Goal: Information Seeking & Learning: Learn about a topic

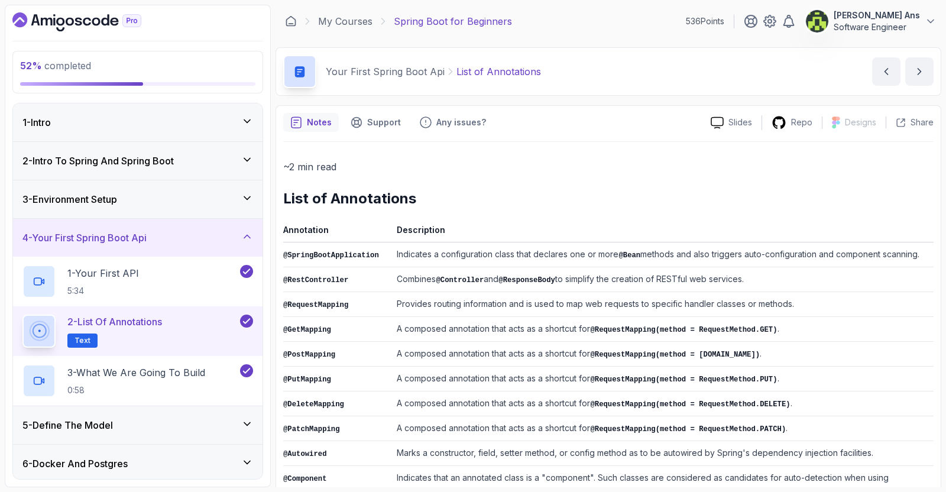
click at [240, 240] on div "4 - Your First Spring Boot Api" at bounding box center [137, 238] width 231 height 14
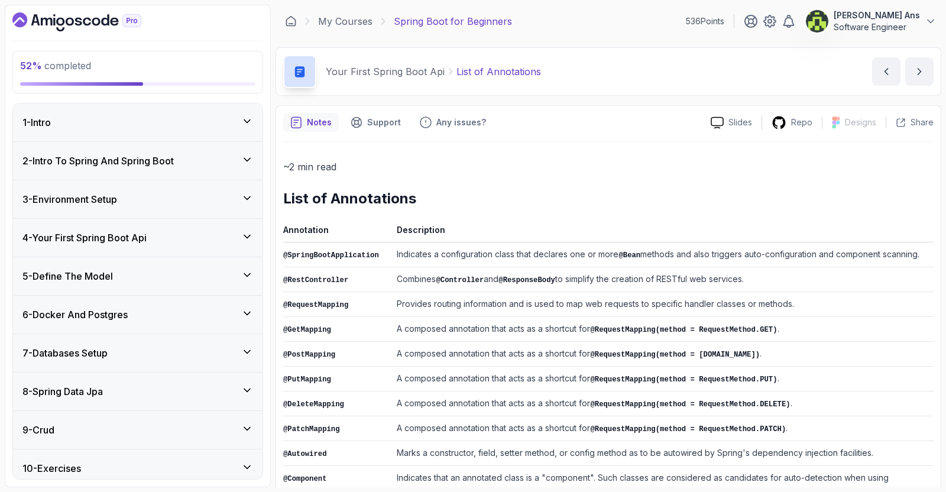
click at [242, 280] on div "5 - Define The Model" at bounding box center [137, 276] width 231 height 14
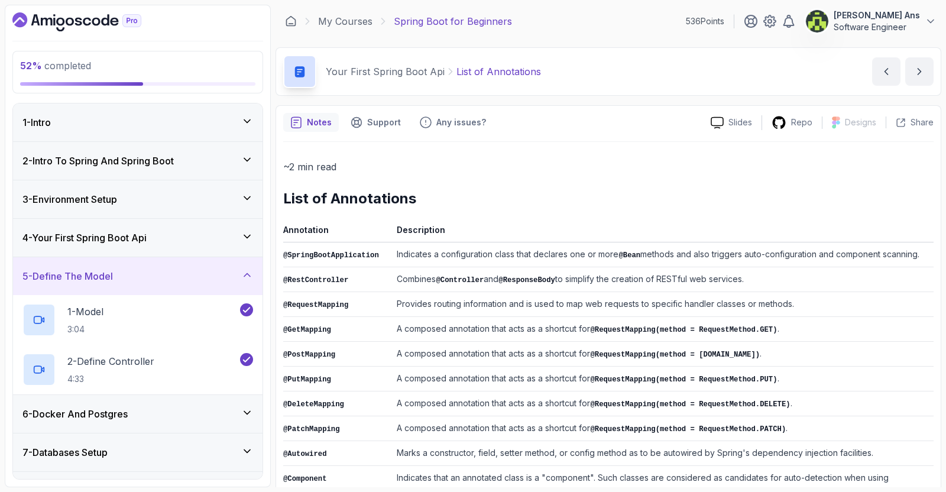
click at [248, 274] on icon at bounding box center [247, 275] width 12 height 12
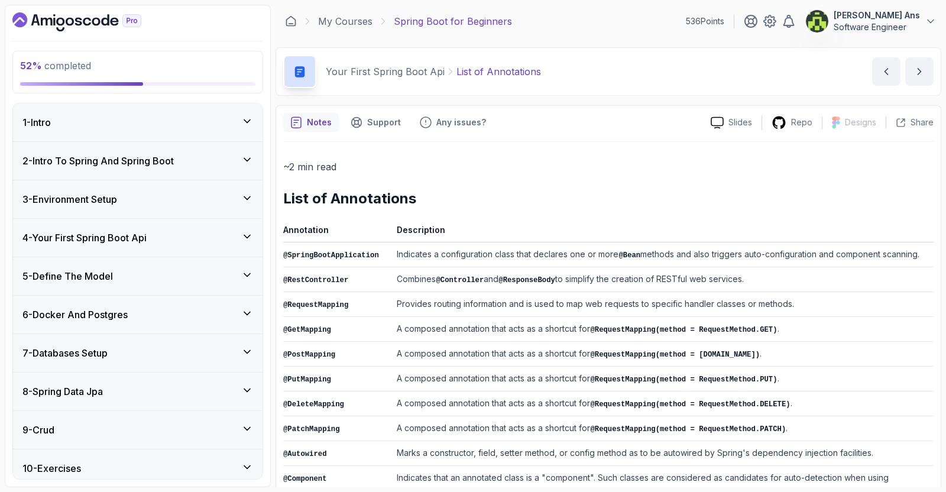
click at [248, 309] on icon at bounding box center [247, 314] width 12 height 12
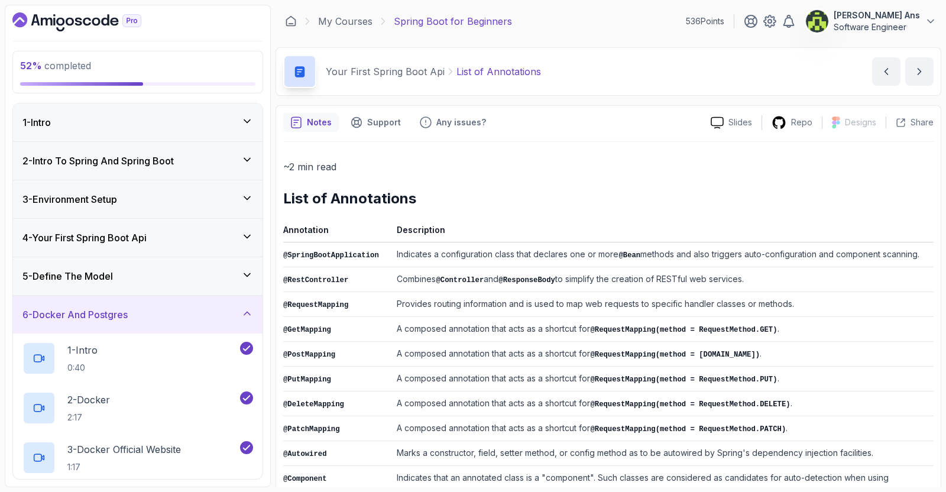
click at [248, 309] on icon at bounding box center [247, 314] width 12 height 12
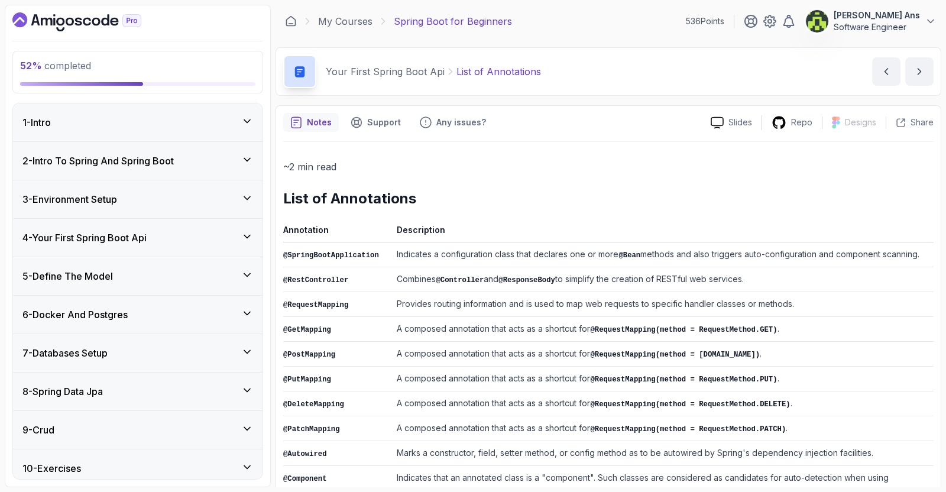
click at [248, 346] on icon at bounding box center [247, 352] width 12 height 12
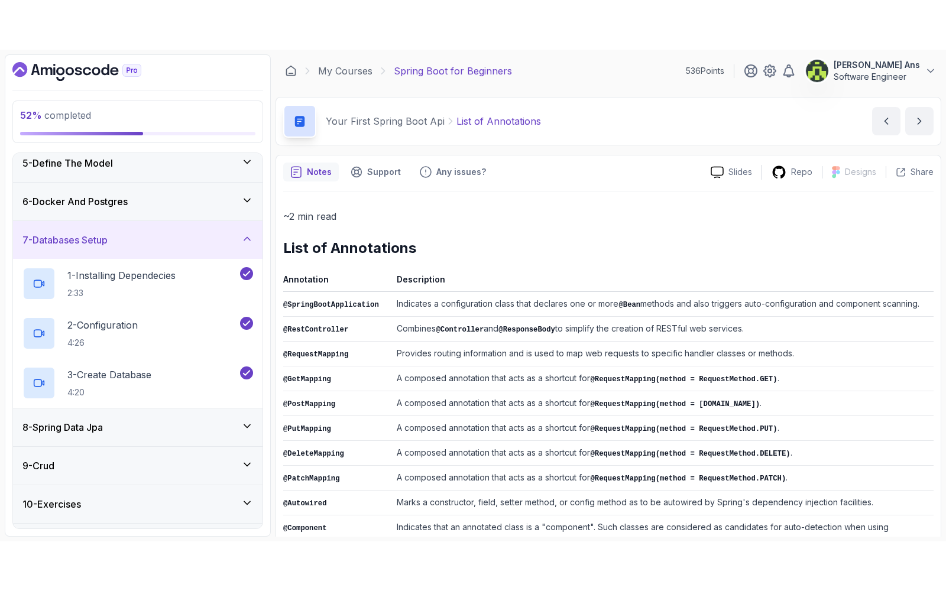
scroll to position [232, 0]
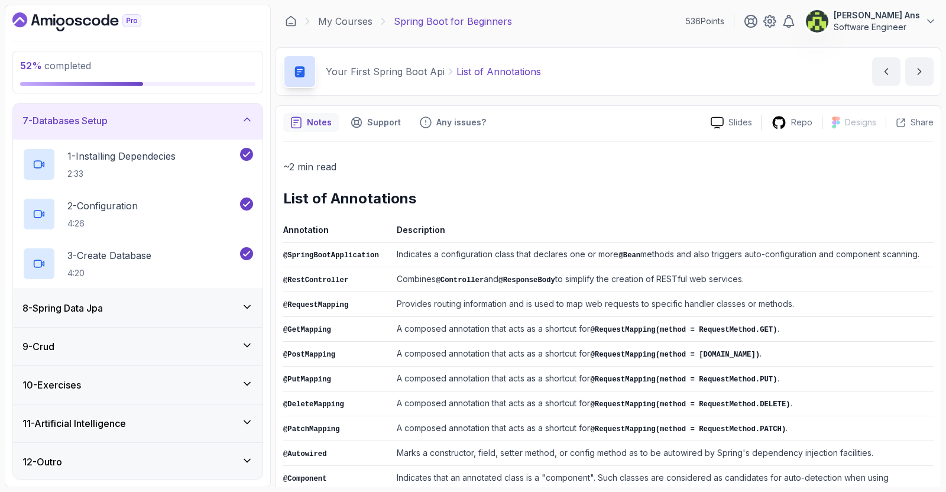
click at [247, 309] on icon at bounding box center [247, 307] width 12 height 12
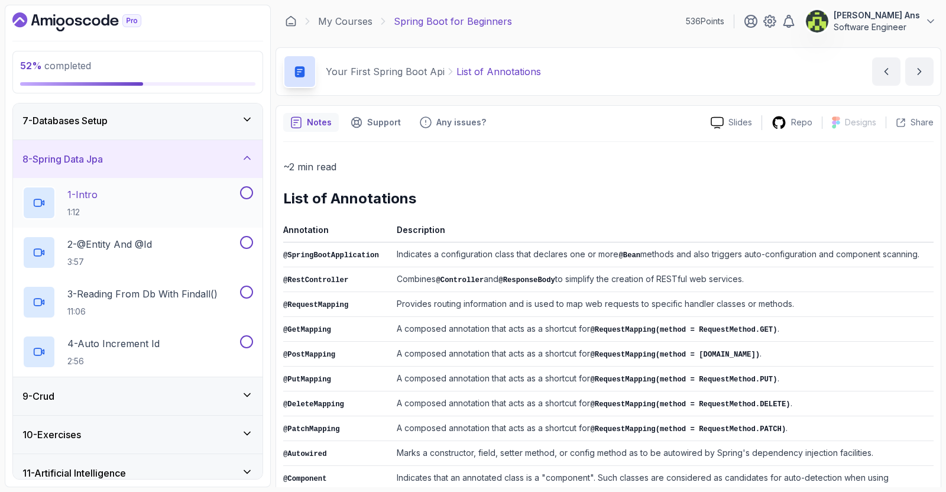
click at [232, 195] on div "1 - Intro 1:12" at bounding box center [129, 202] width 215 height 33
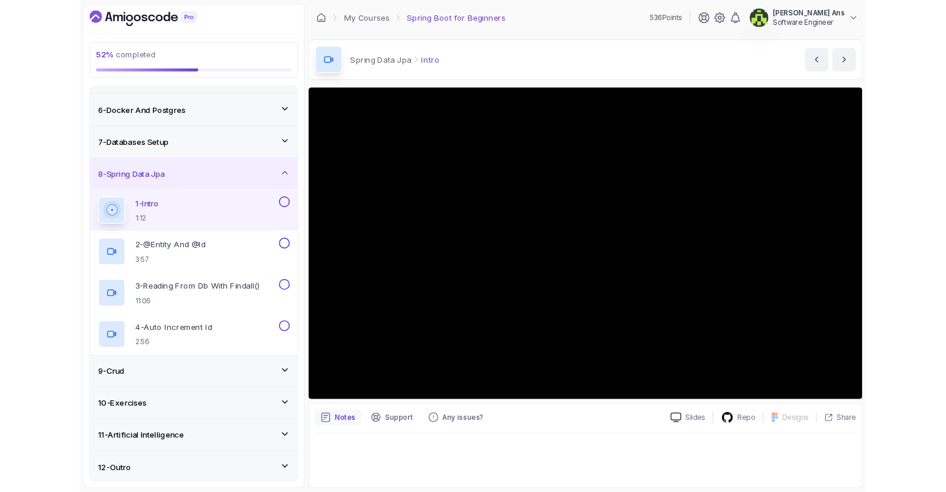
scroll to position [232, 0]
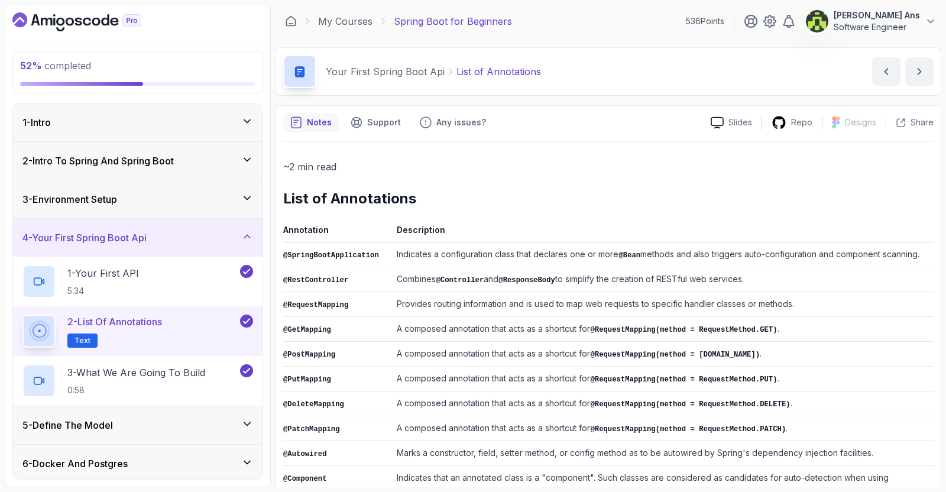
click at [253, 228] on div "4 - Your First Spring Boot Api" at bounding box center [138, 238] width 250 height 38
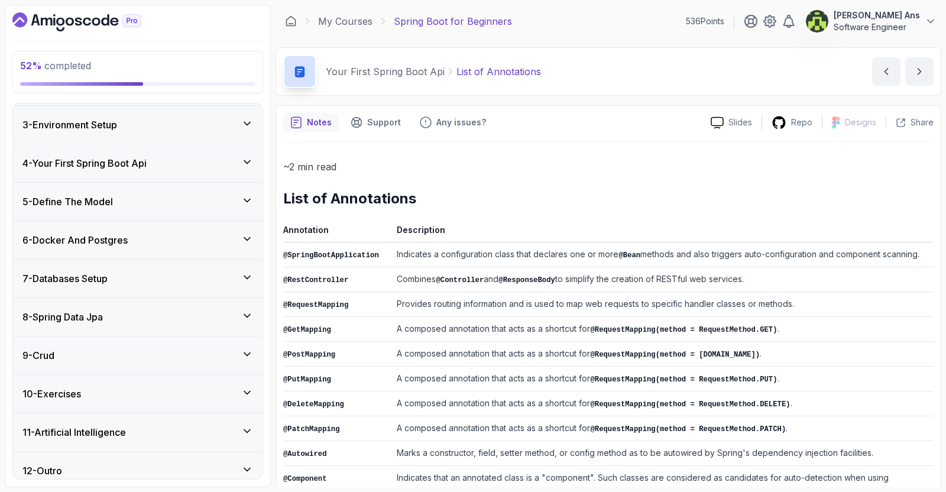
scroll to position [83, 0]
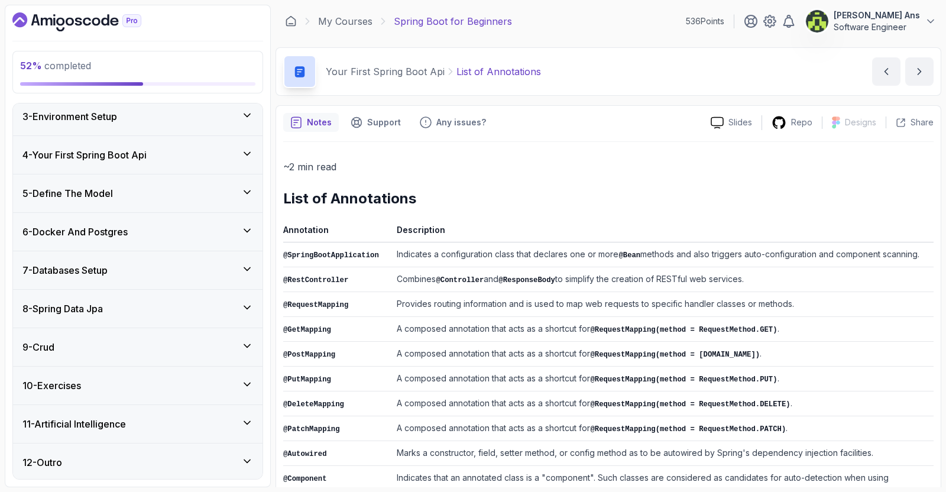
click at [219, 272] on div "7 - Databases Setup" at bounding box center [137, 270] width 231 height 14
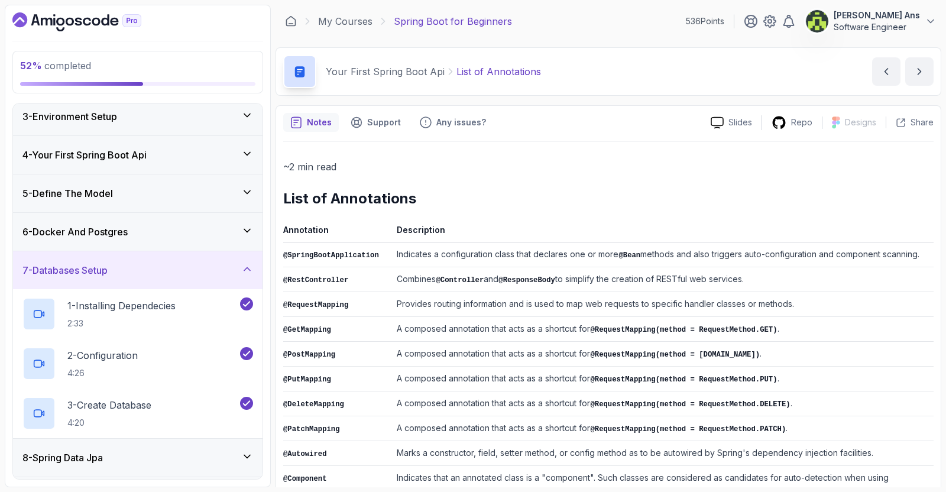
click at [219, 272] on div "7 - Databases Setup" at bounding box center [137, 270] width 231 height 14
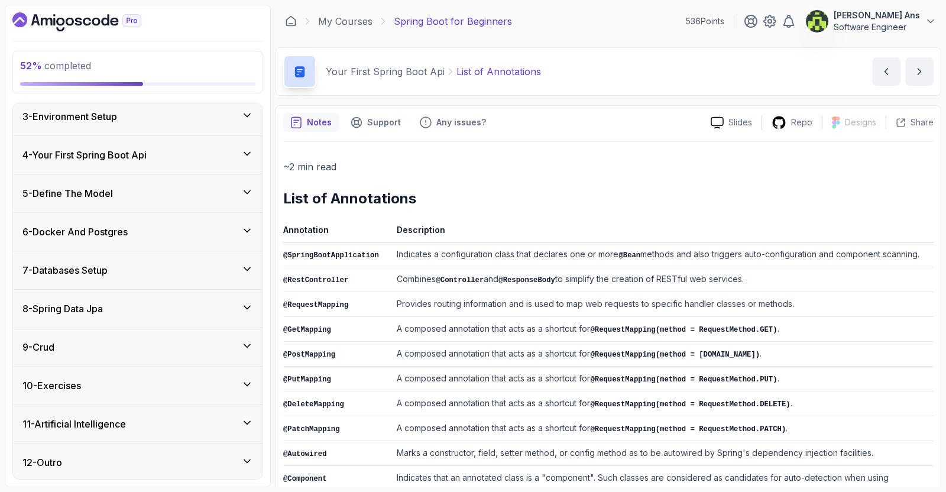
click at [209, 308] on div "8 - Spring Data Jpa" at bounding box center [137, 309] width 231 height 14
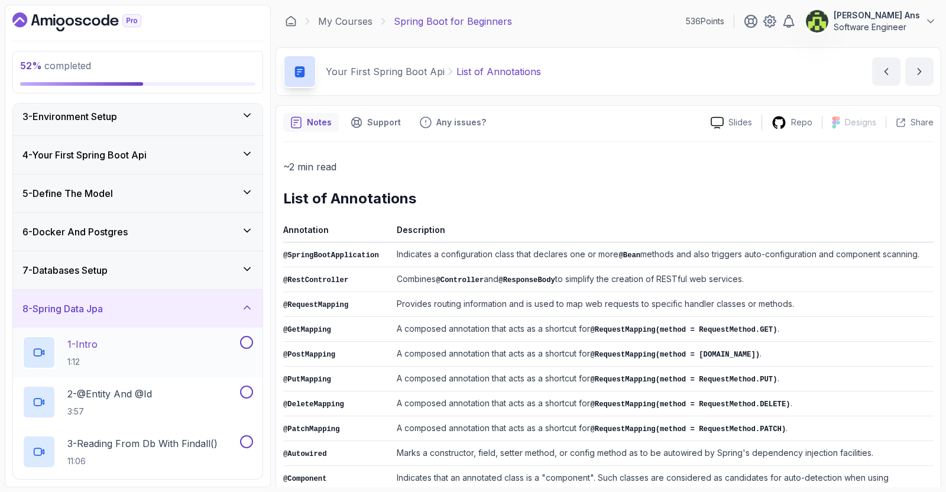
click at [201, 350] on div "1 - Intro 1:12" at bounding box center [129, 352] width 215 height 33
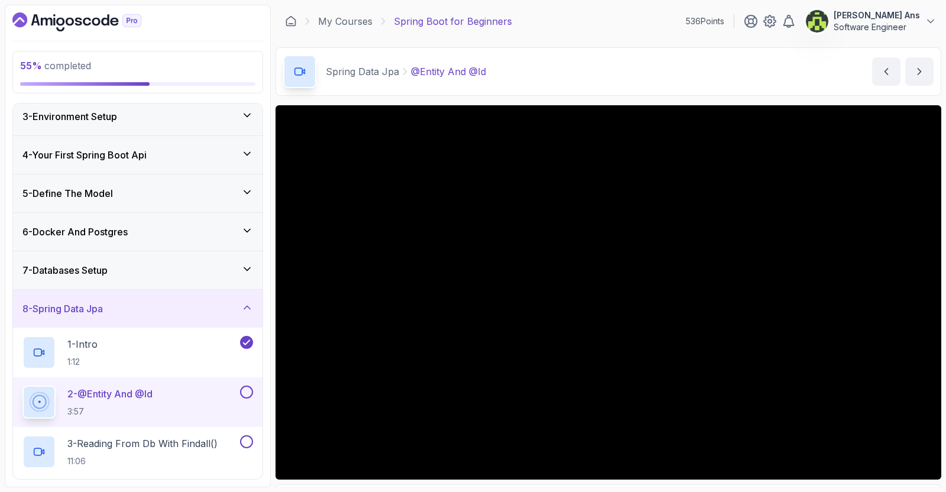
scroll to position [75, 0]
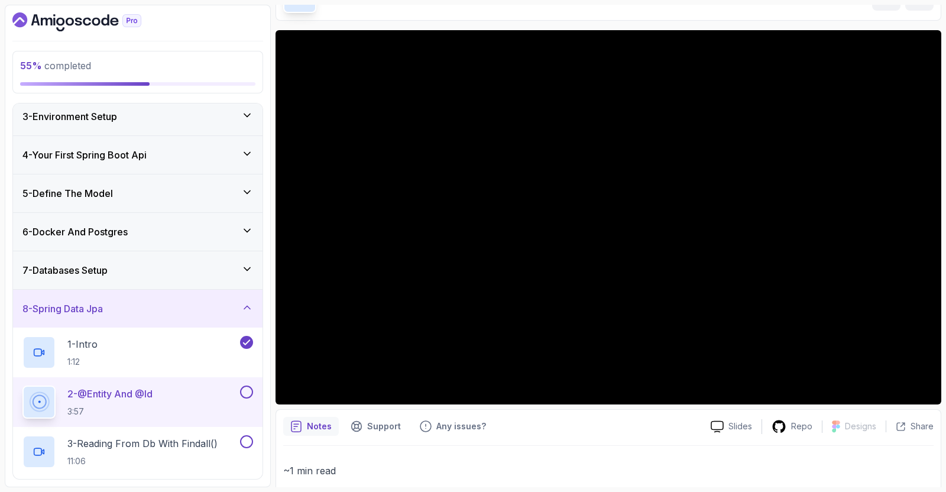
click at [175, 273] on div "7 - Databases Setup" at bounding box center [137, 270] width 231 height 14
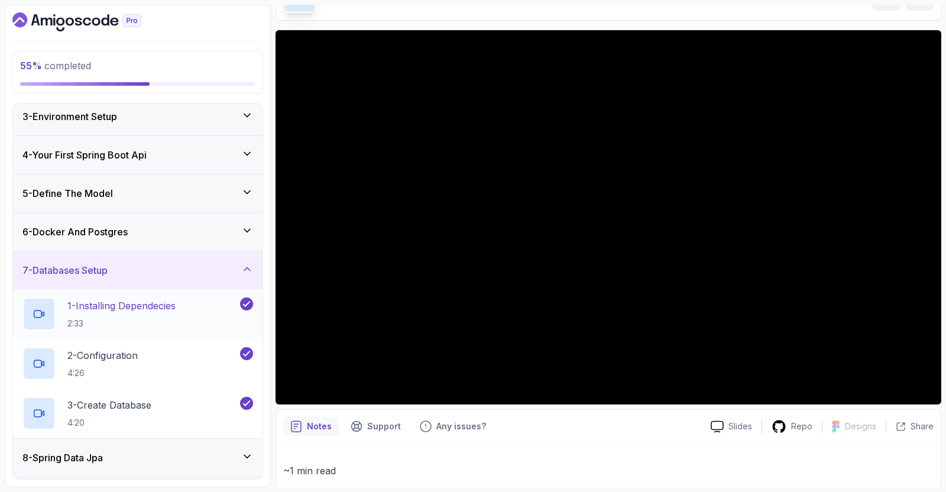
click at [176, 315] on h2 "1 - Installing Dependecies 2:33" at bounding box center [121, 314] width 108 height 31
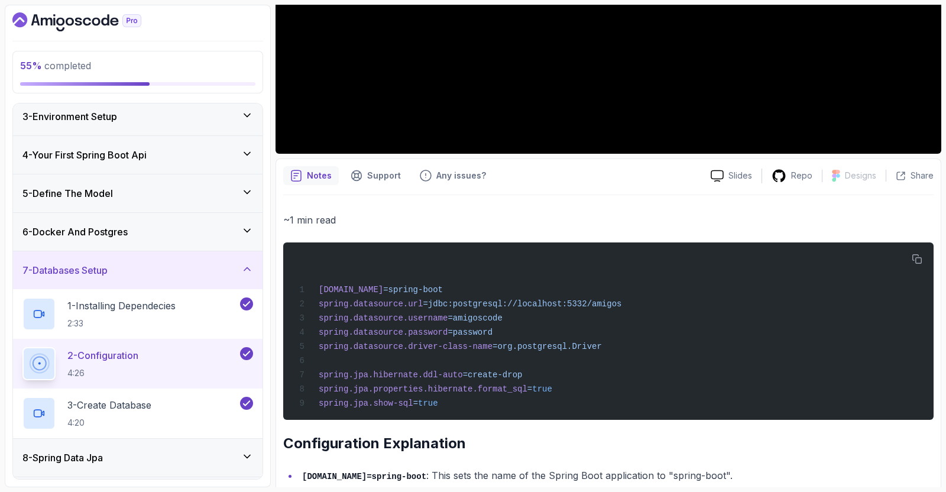
scroll to position [340, 0]
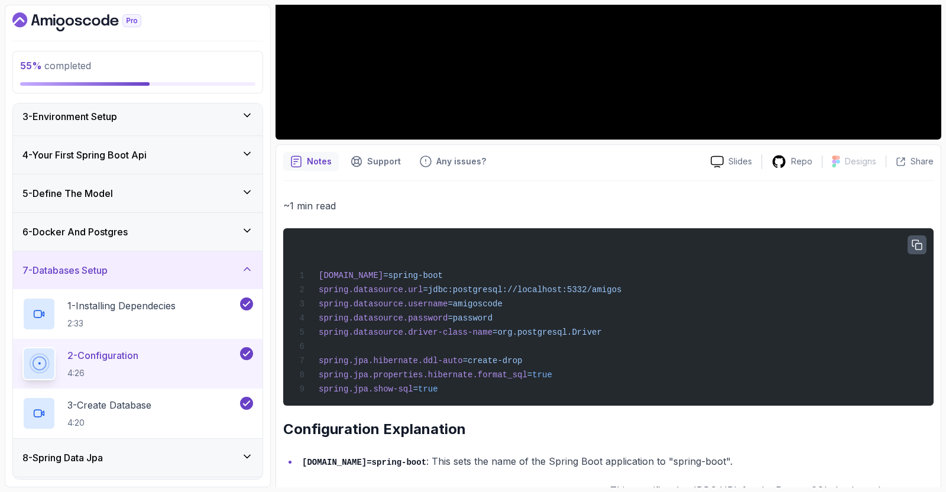
click at [916, 240] on icon "button" at bounding box center [917, 244] width 9 height 9
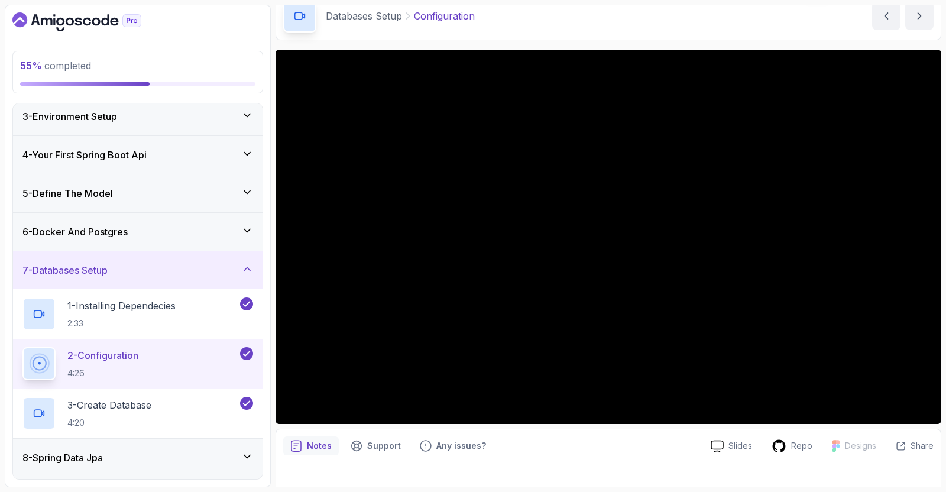
scroll to position [51, 0]
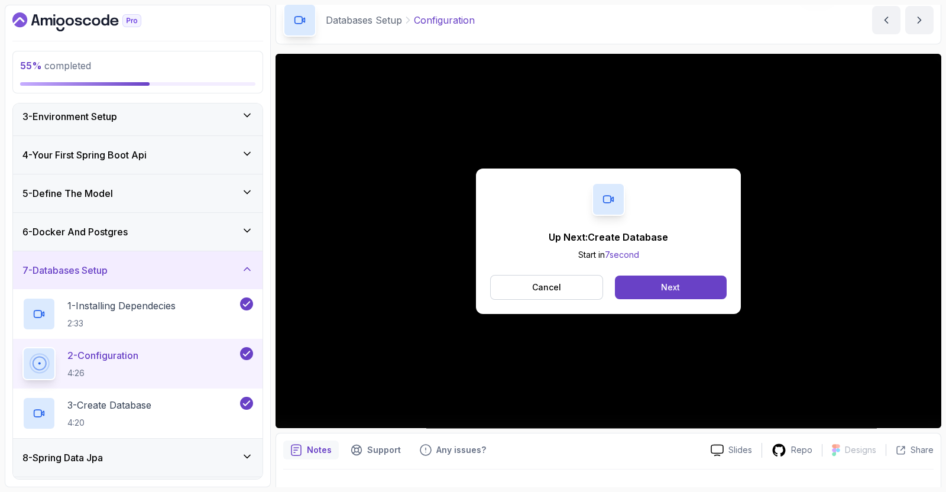
click at [668, 273] on div "Up Next: Create Database Start in 7 second Cancel Next" at bounding box center [608, 241] width 265 height 145
click at [671, 289] on div "Next" at bounding box center [670, 287] width 19 height 12
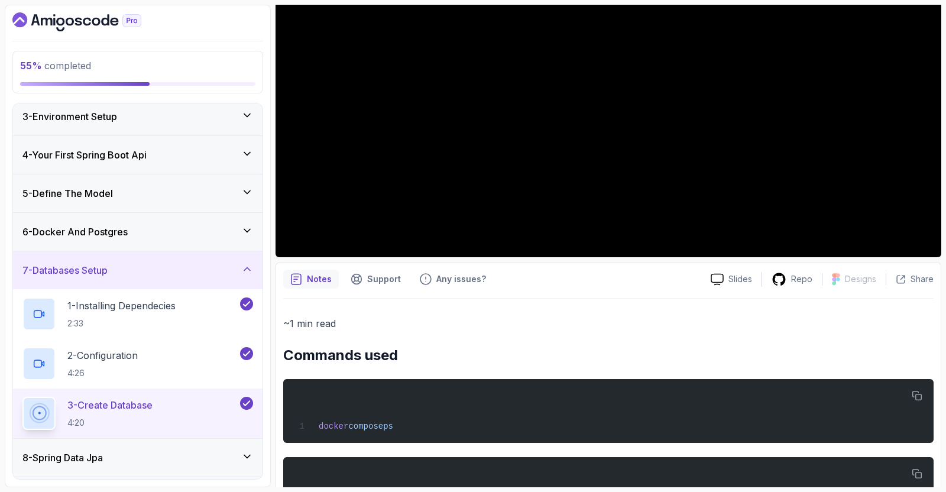
scroll to position [244, 0]
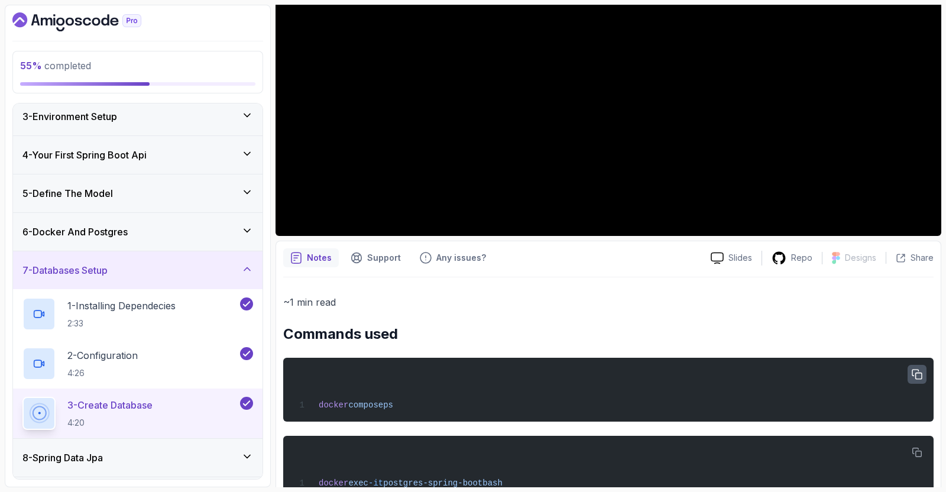
click at [920, 370] on icon "button" at bounding box center [917, 375] width 11 height 11
click at [216, 244] on div "6 - Docker And Postgres" at bounding box center [138, 232] width 250 height 38
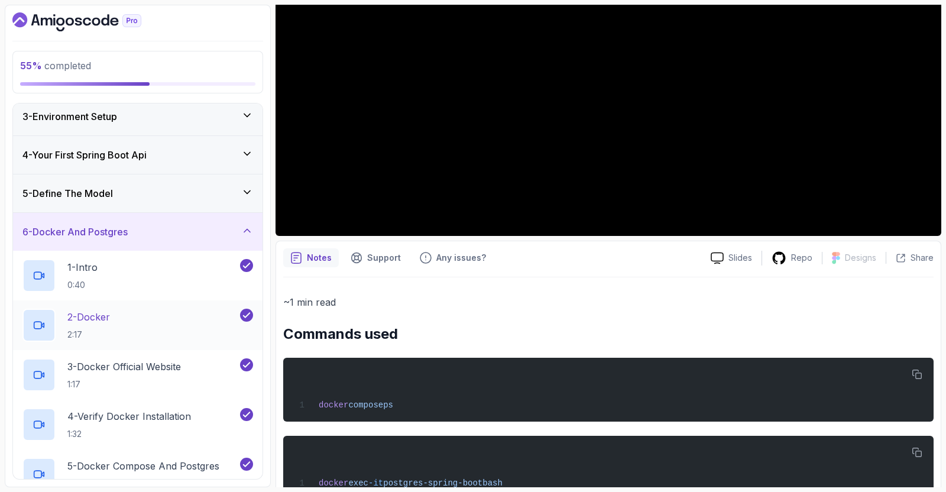
click at [191, 313] on div "2 - Docker 2:17" at bounding box center [129, 325] width 215 height 33
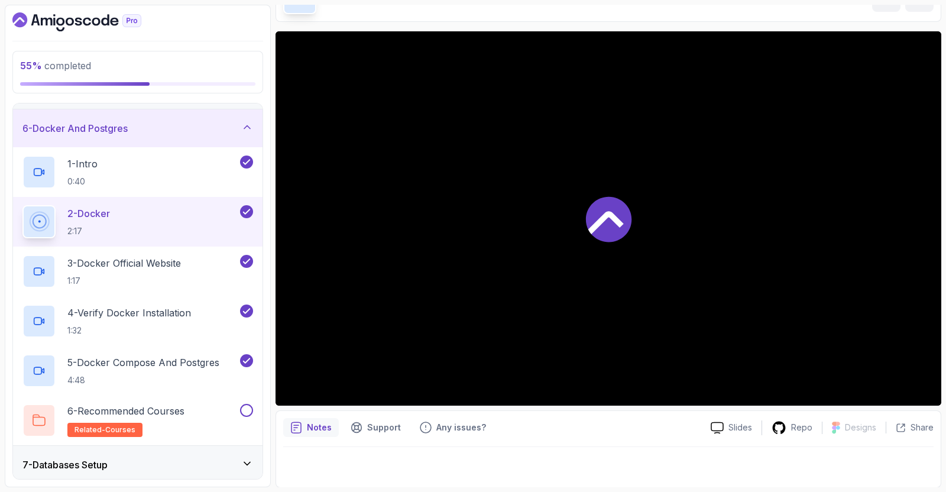
scroll to position [198, 0]
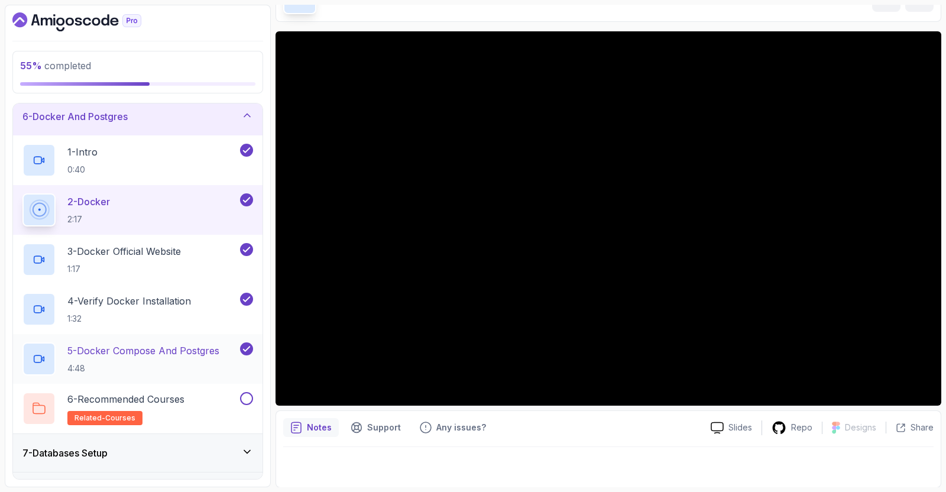
click at [183, 347] on p "5 - Docker Compose And Postgres" at bounding box center [143, 351] width 152 height 14
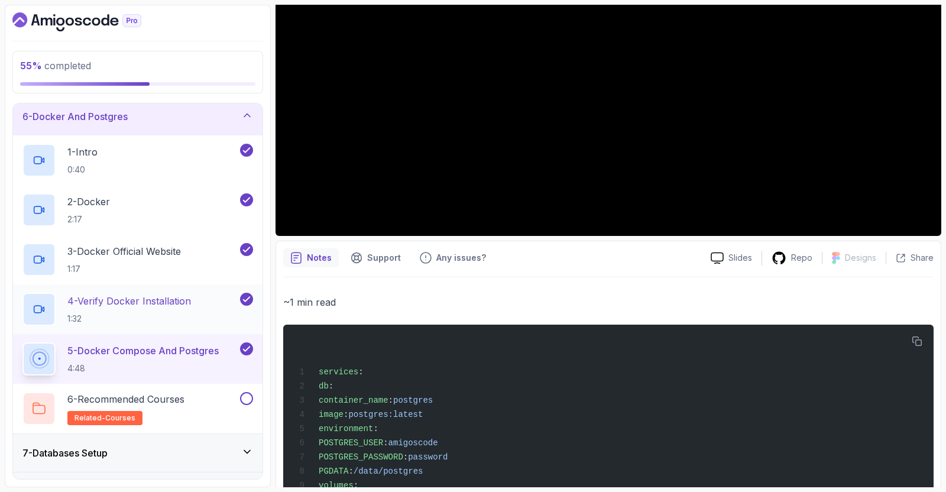
click at [170, 306] on h2 "4 - Verify Docker Installation 1:32" at bounding box center [129, 309] width 124 height 31
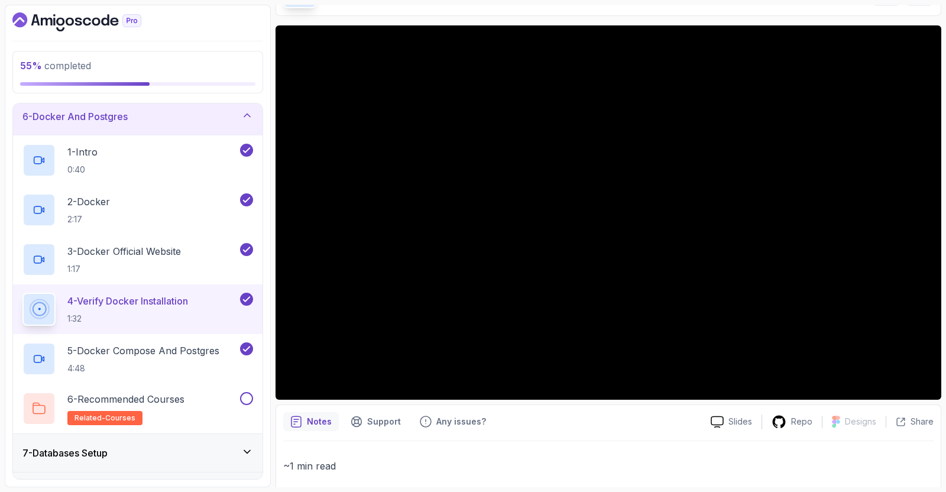
scroll to position [80, 0]
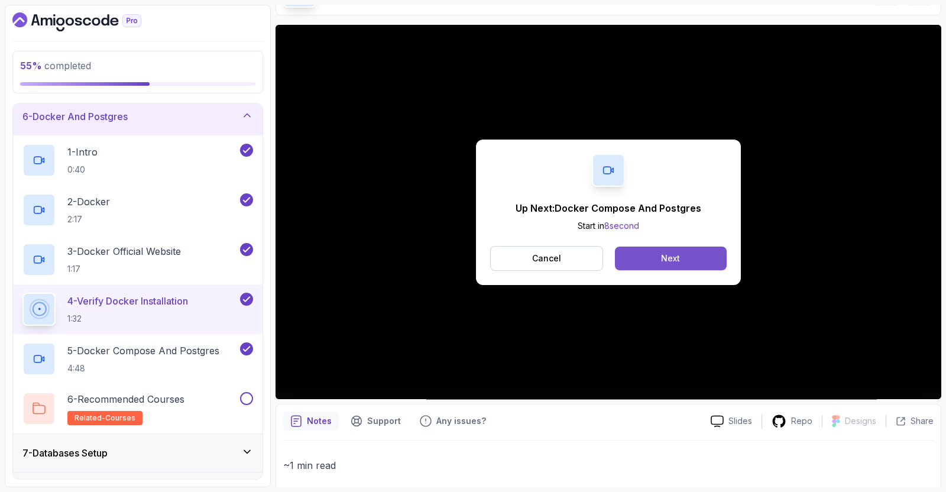
click at [638, 261] on button "Next" at bounding box center [671, 259] width 112 height 24
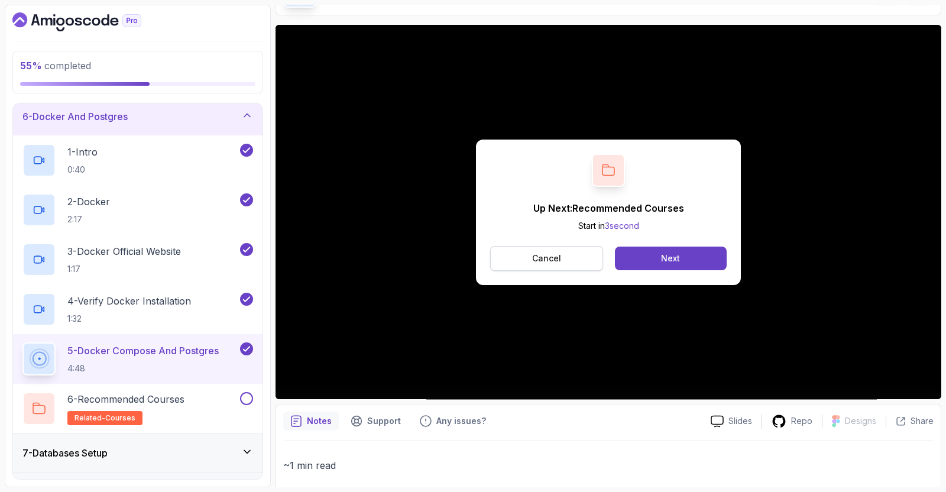
click at [542, 255] on p "Cancel" at bounding box center [546, 259] width 29 height 12
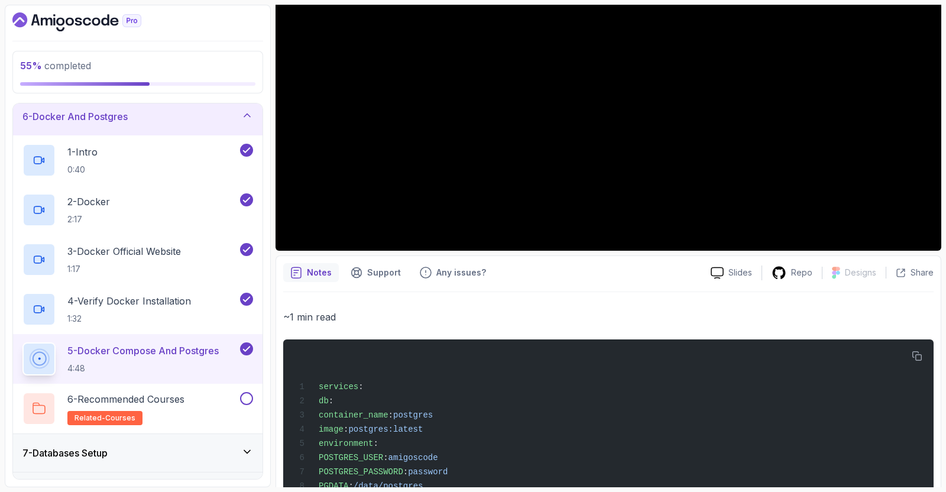
scroll to position [225, 0]
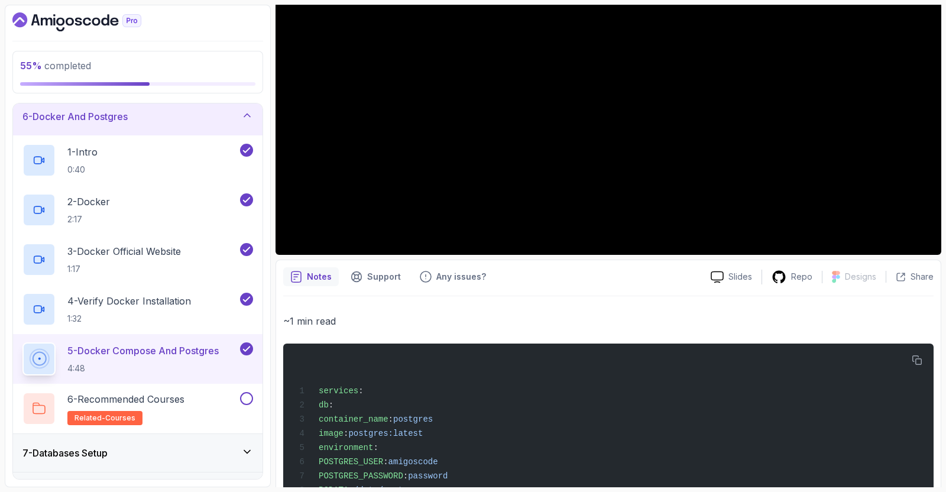
click at [303, 278] on div "Notes" at bounding box center [311, 276] width 56 height 19
click at [315, 278] on p "Notes" at bounding box center [319, 277] width 25 height 12
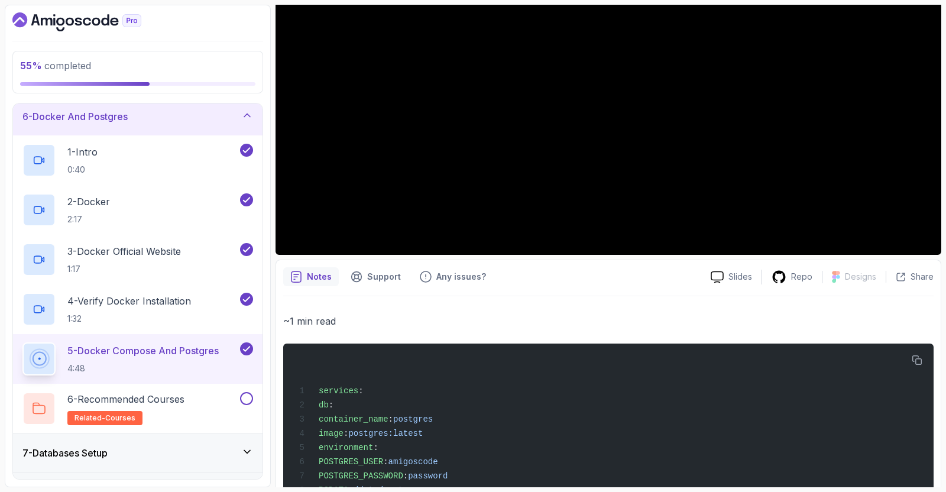
click at [315, 278] on p "Notes" at bounding box center [319, 277] width 25 height 12
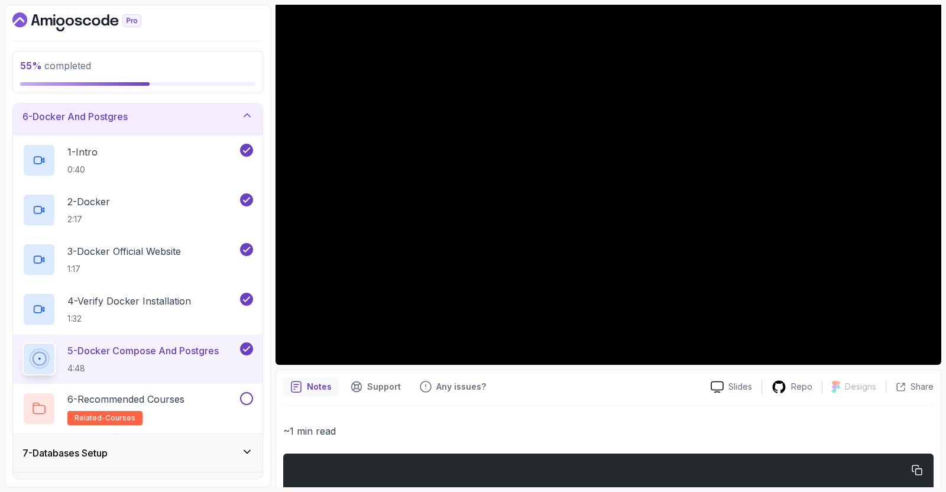
scroll to position [108, 0]
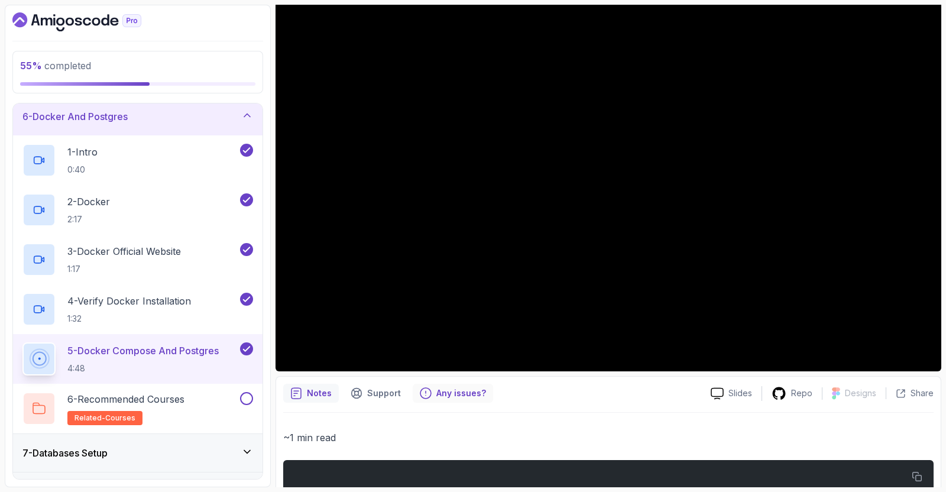
click at [438, 390] on p "Any issues?" at bounding box center [461, 393] width 50 height 12
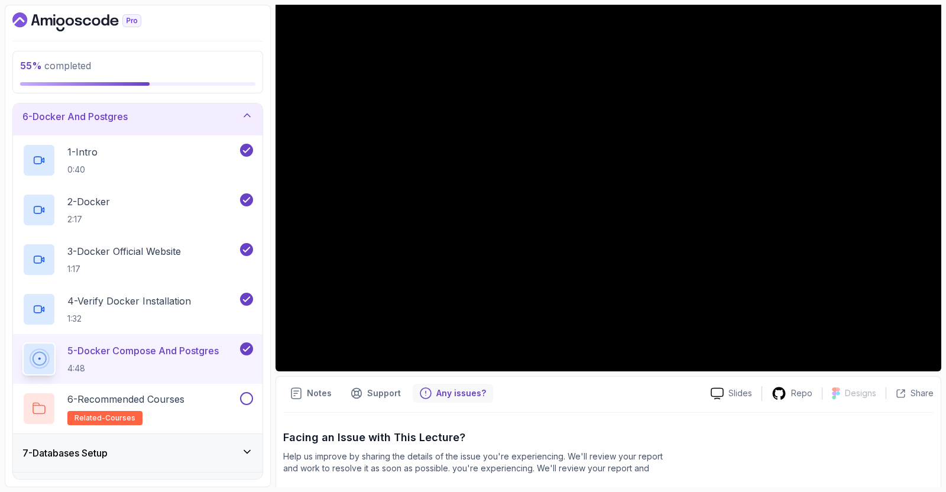
click at [438, 390] on p "Any issues?" at bounding box center [461, 393] width 50 height 12
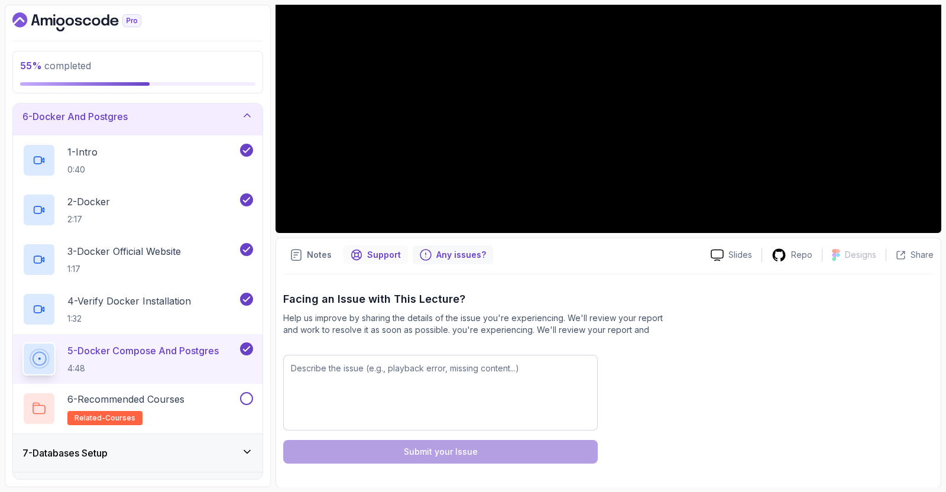
click at [373, 257] on p "Support" at bounding box center [384, 255] width 34 height 12
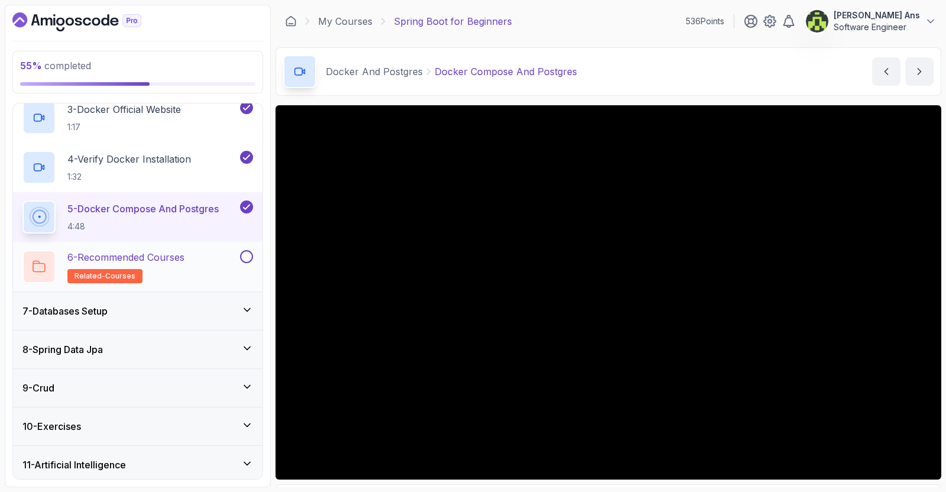
scroll to position [341, 0]
click at [183, 318] on div "7 - Databases Setup" at bounding box center [138, 310] width 250 height 38
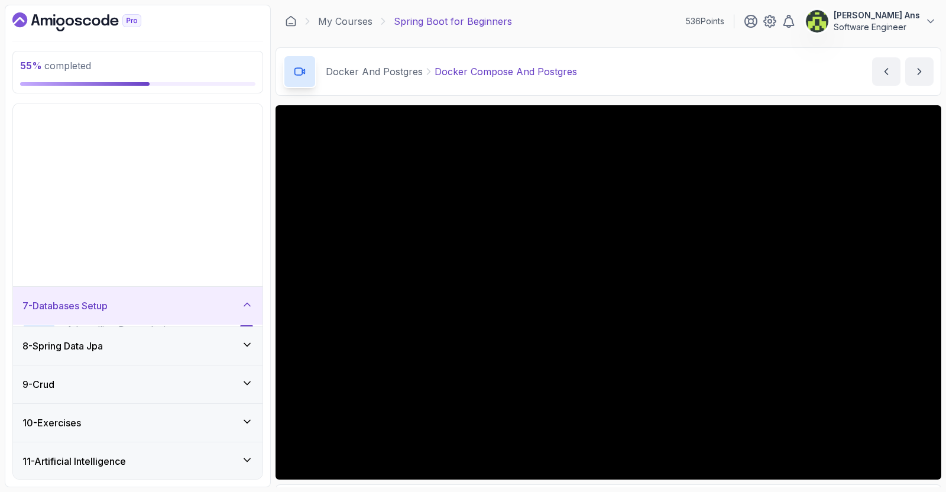
scroll to position [83, 0]
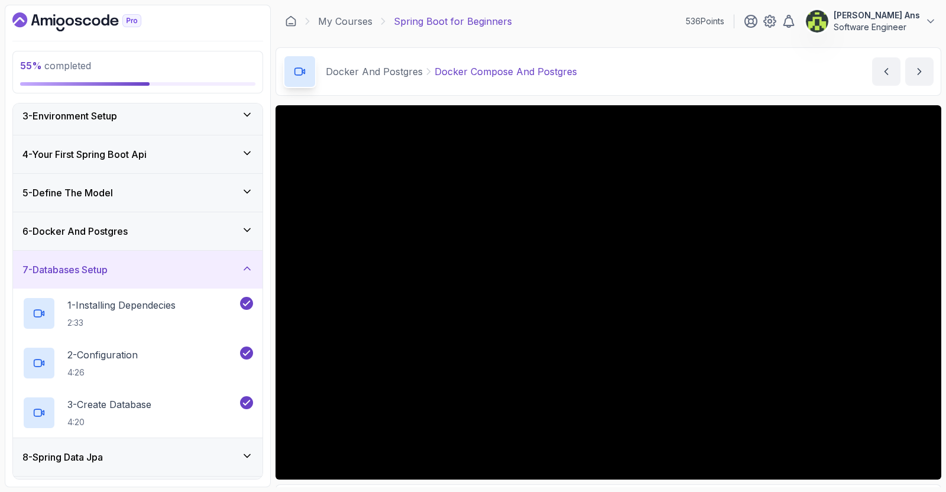
click at [187, 259] on div "7 - Databases Setup" at bounding box center [138, 270] width 250 height 38
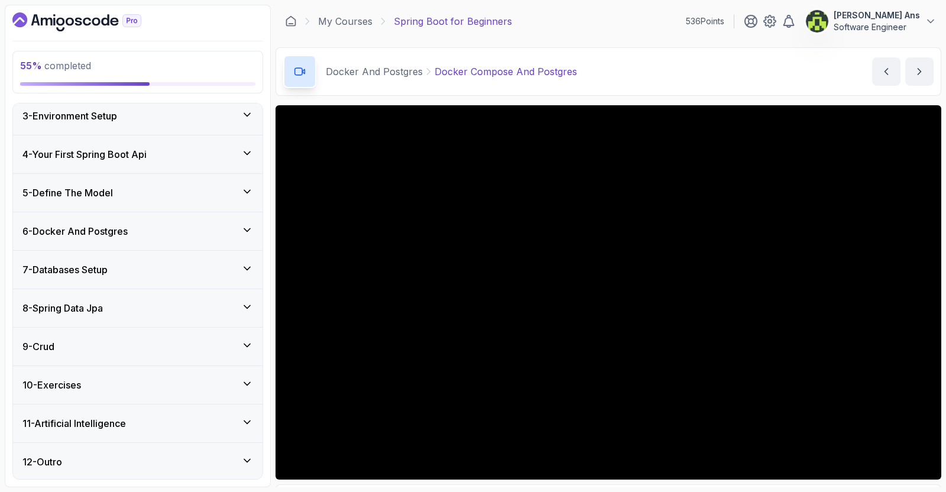
click at [178, 315] on div "8 - Spring Data Jpa" at bounding box center [138, 308] width 250 height 38
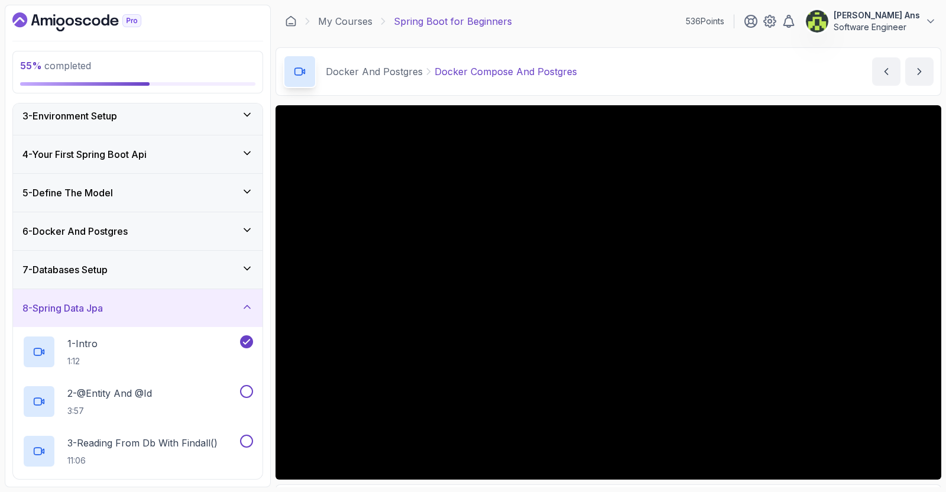
scroll to position [193, 0]
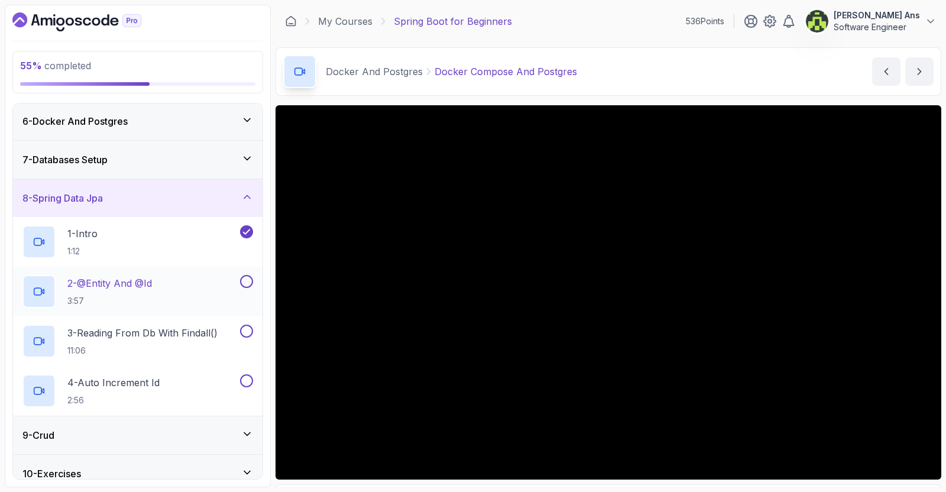
click at [177, 296] on div "2 - @Entity And @Id 3:57" at bounding box center [129, 291] width 215 height 33
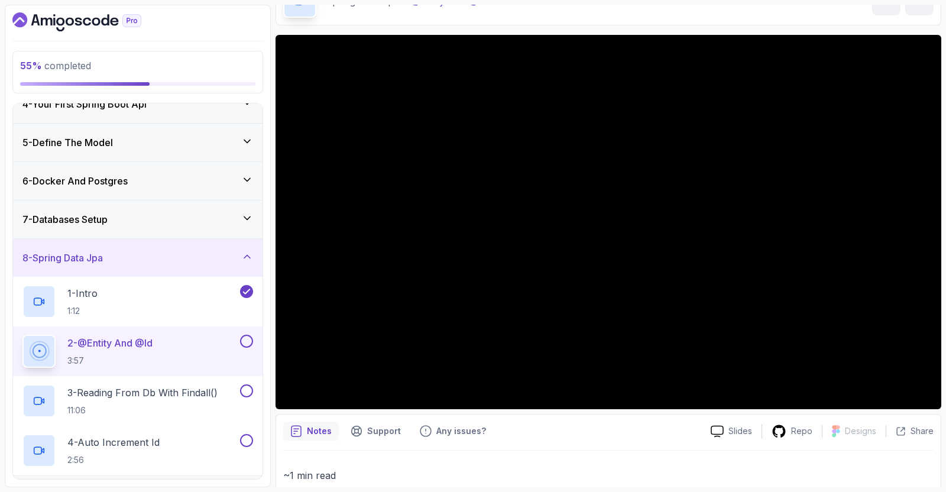
scroll to position [127, 0]
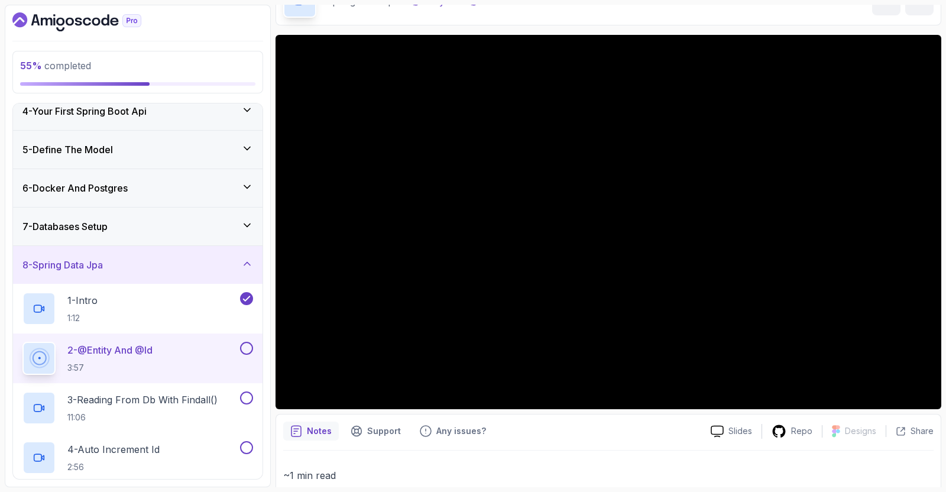
click at [221, 226] on div "7 - Databases Setup" at bounding box center [137, 226] width 231 height 14
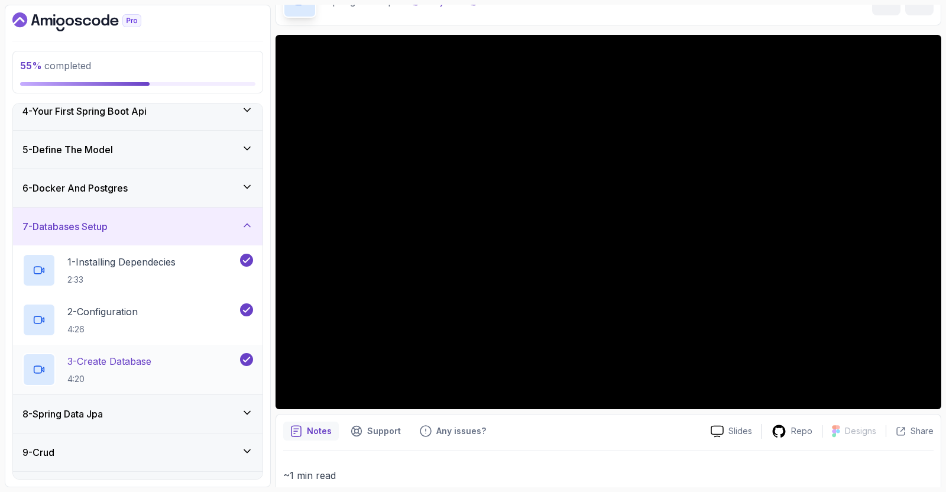
click at [177, 350] on div "3 - Create Database 4:20" at bounding box center [138, 370] width 250 height 50
click at [138, 358] on p "3 - Create Database" at bounding box center [109, 361] width 84 height 14
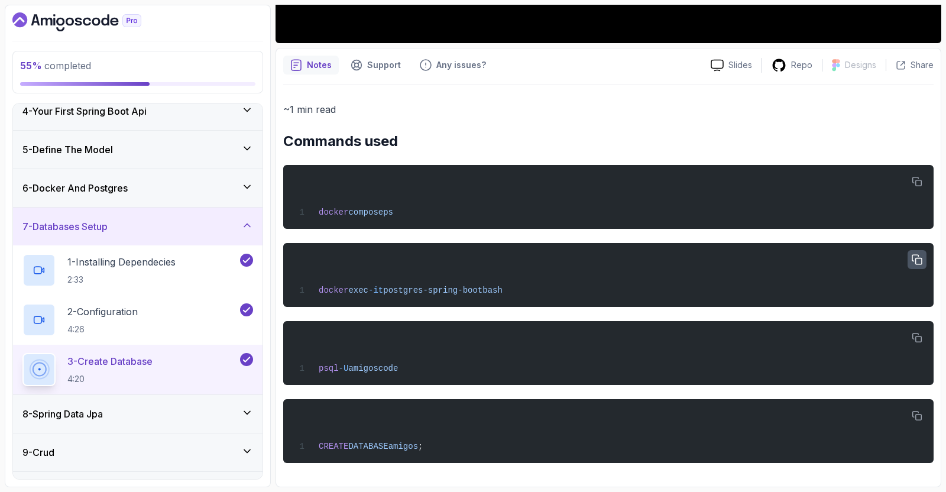
click at [920, 255] on icon "button" at bounding box center [917, 260] width 11 height 11
click at [919, 334] on icon "button" at bounding box center [917, 337] width 9 height 9
click at [915, 412] on icon "button" at bounding box center [917, 416] width 11 height 11
click at [142, 416] on div "8 - Spring Data Jpa" at bounding box center [137, 414] width 231 height 14
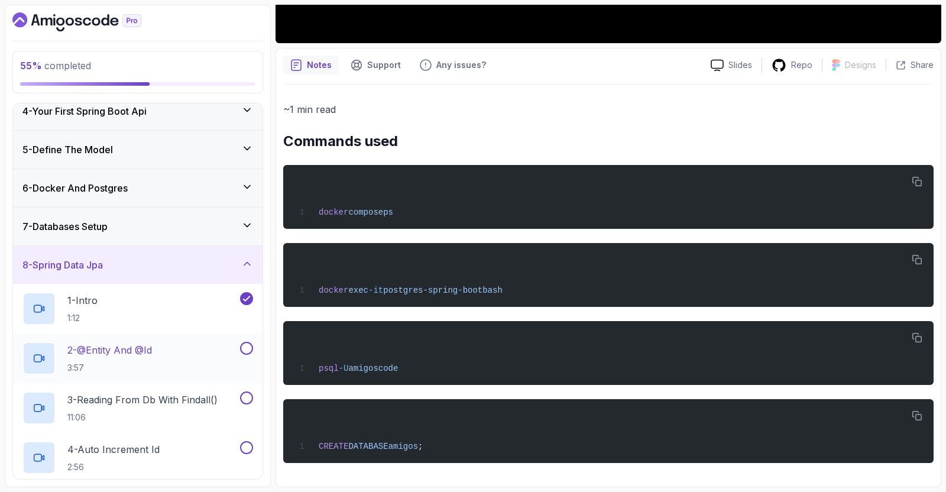
click at [170, 358] on div "2 - @Entity And @Id 3:57" at bounding box center [129, 358] width 215 height 33
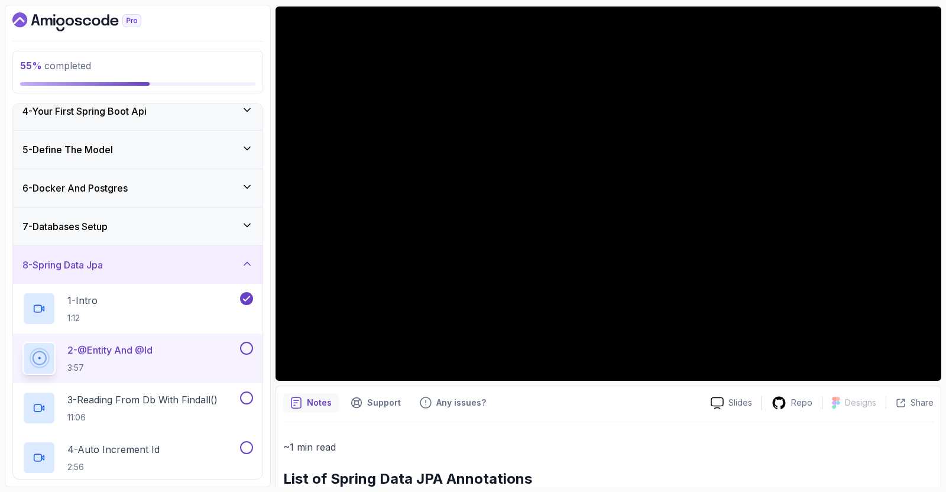
scroll to position [98, 0]
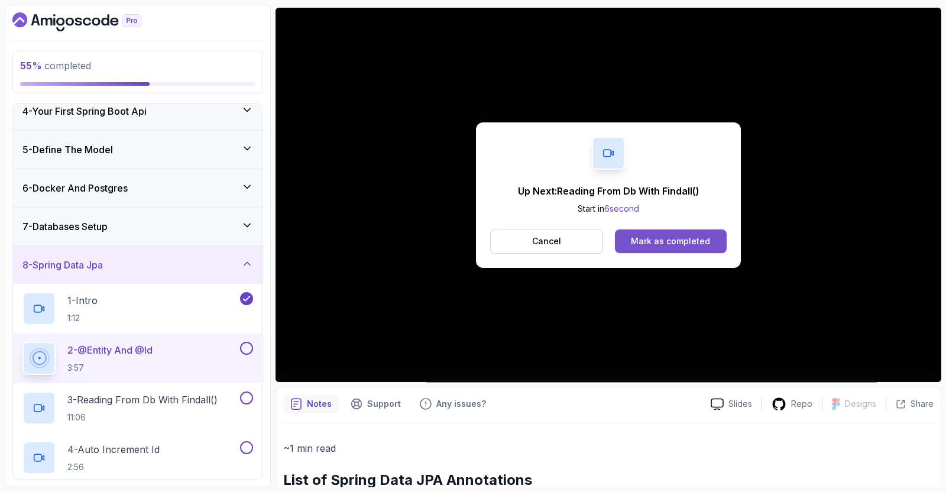
click at [659, 235] on div "Mark as completed" at bounding box center [670, 241] width 79 height 12
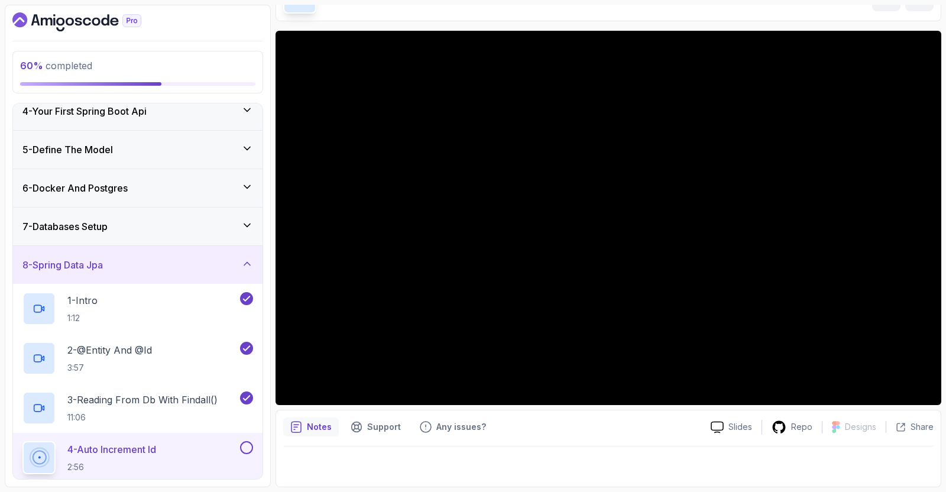
scroll to position [74, 0]
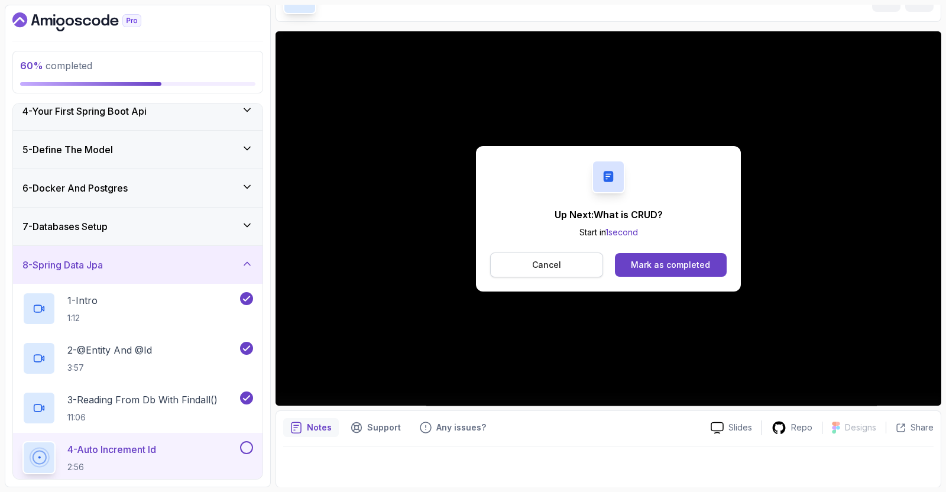
click at [580, 260] on button "Cancel" at bounding box center [546, 265] width 113 height 25
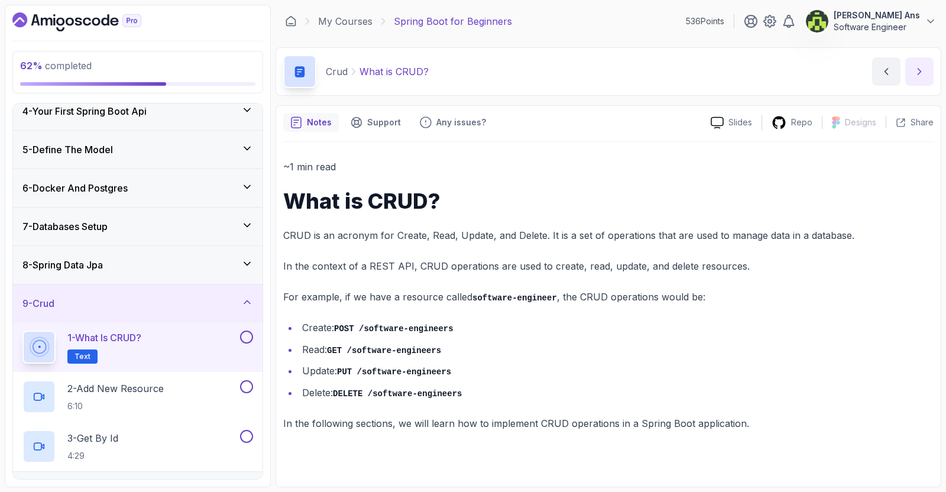
click at [914, 72] on icon "next content" at bounding box center [920, 72] width 12 height 12
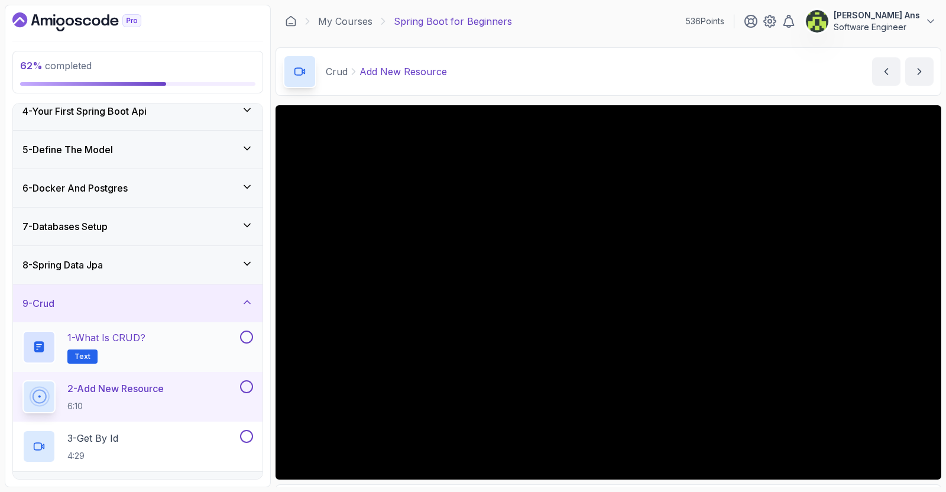
click at [245, 332] on button at bounding box center [246, 337] width 13 height 13
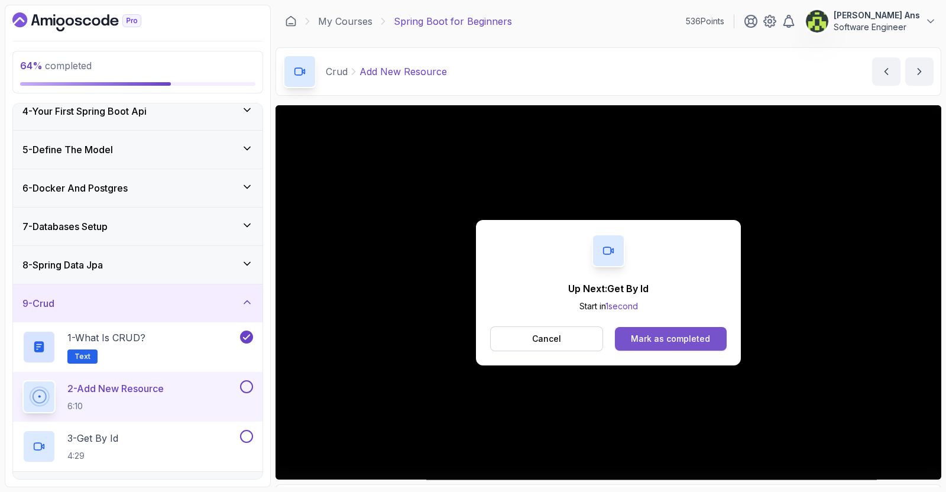
click at [645, 335] on div "Mark as completed" at bounding box center [670, 339] width 79 height 12
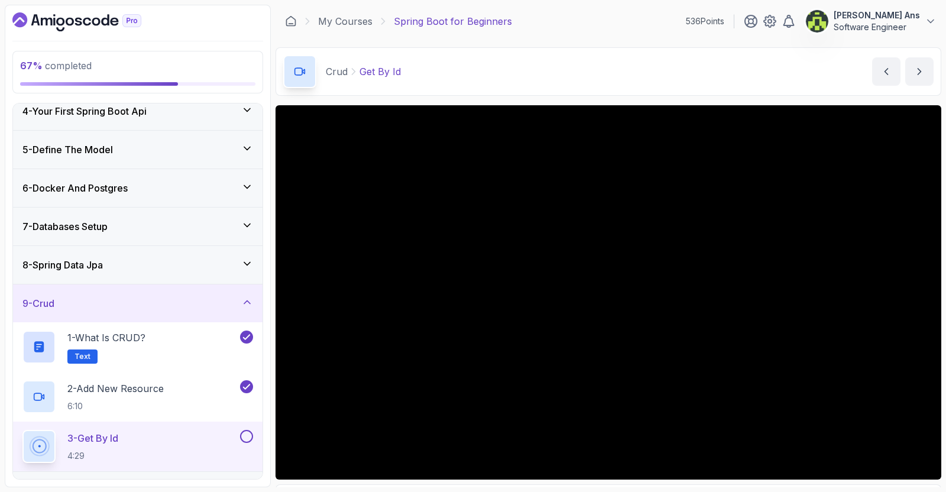
scroll to position [232, 0]
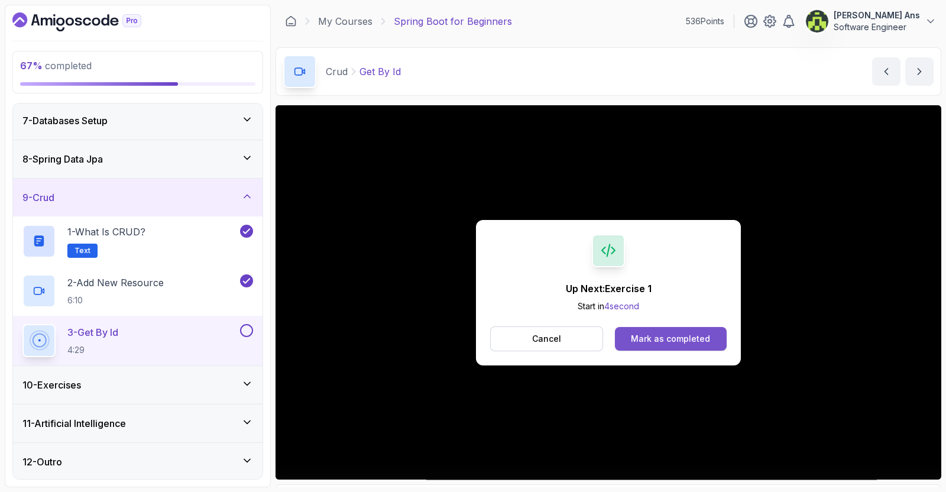
click at [644, 335] on div "Mark as completed" at bounding box center [670, 339] width 79 height 12
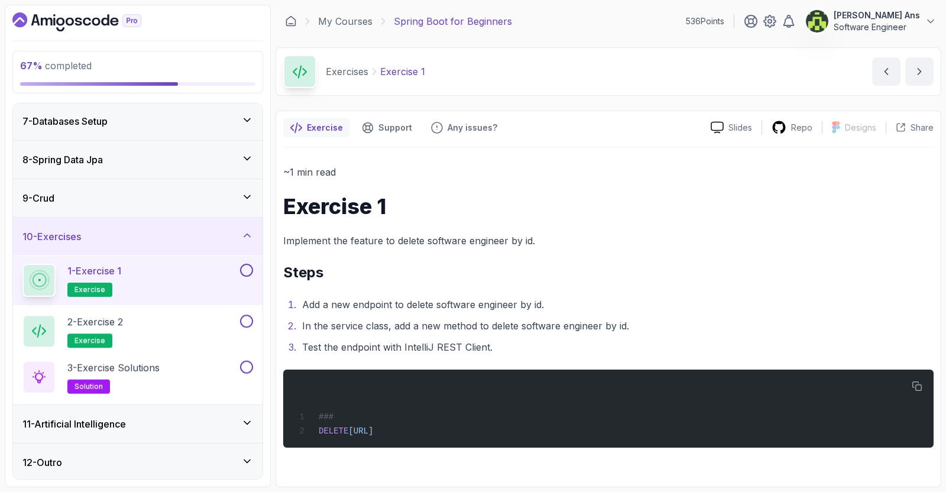
scroll to position [232, 0]
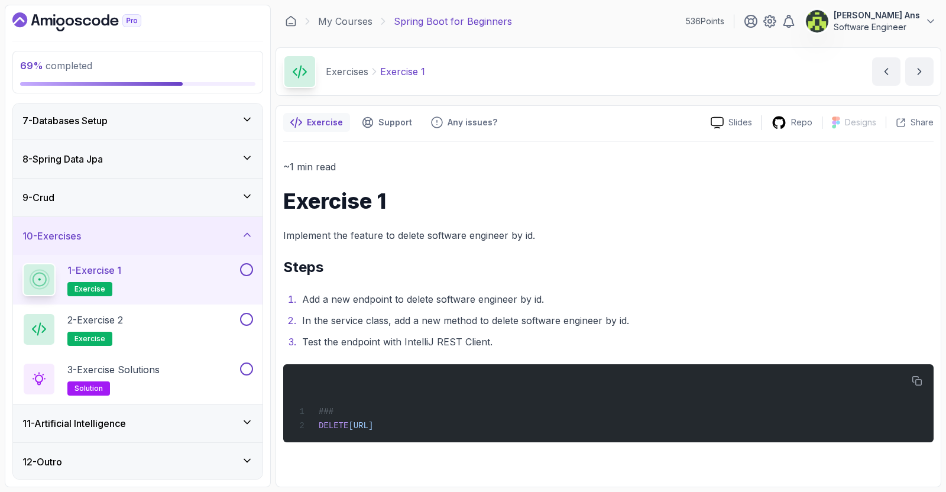
click at [245, 269] on button at bounding box center [246, 269] width 13 height 13
click at [187, 324] on div "2 - Exercise 2 exercise" at bounding box center [129, 329] width 215 height 33
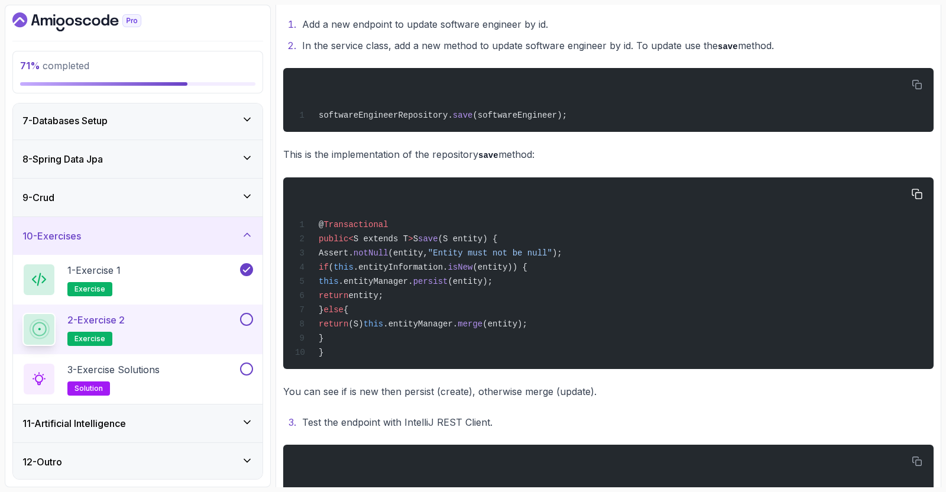
scroll to position [428, 0]
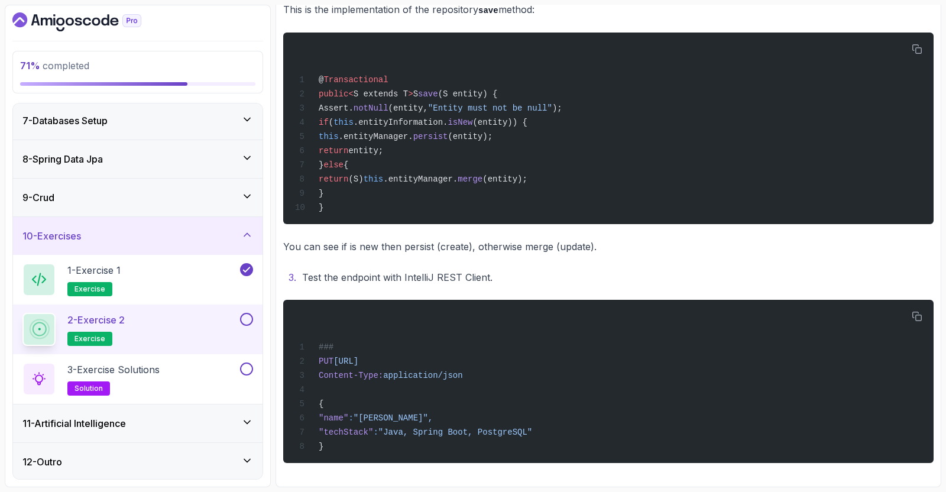
click at [187, 314] on div "2 - Exercise 2 exercise" at bounding box center [129, 329] width 215 height 33
click at [250, 318] on button at bounding box center [246, 319] width 13 height 13
click at [215, 377] on div "3 - Exercise Solutions solution" at bounding box center [129, 379] width 215 height 33
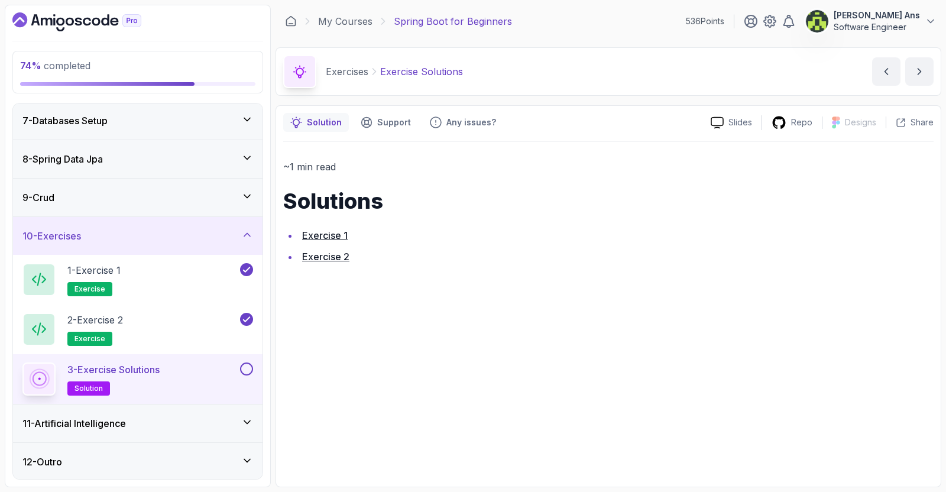
click at [323, 260] on link "Exercise 2" at bounding box center [325, 257] width 47 height 12
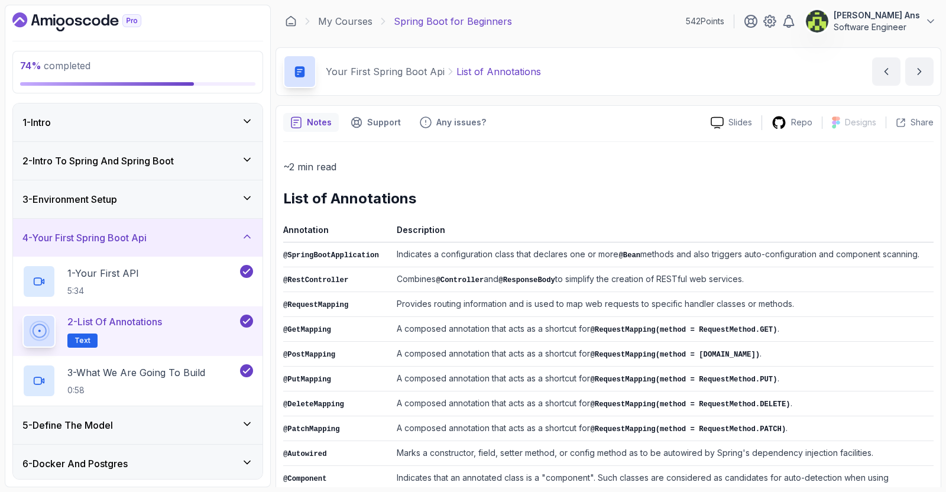
scroll to position [232, 0]
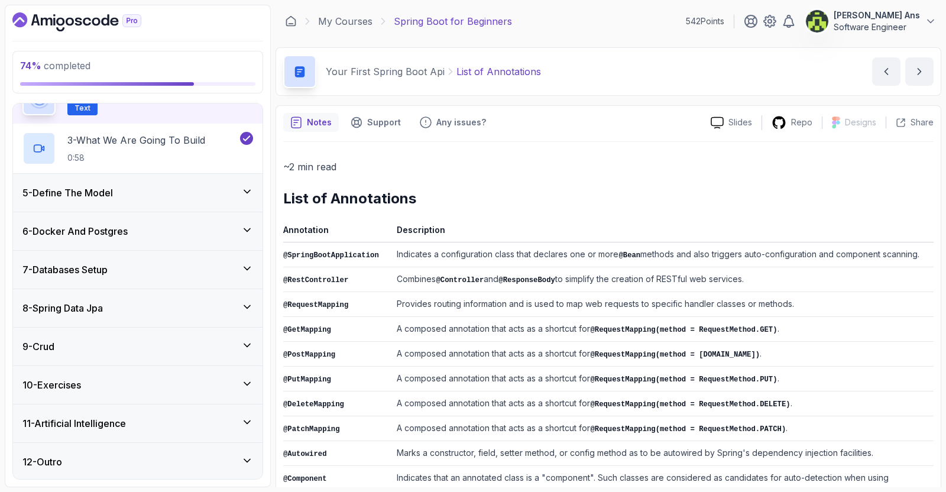
click at [215, 390] on div "10 - Exercises" at bounding box center [137, 385] width 231 height 14
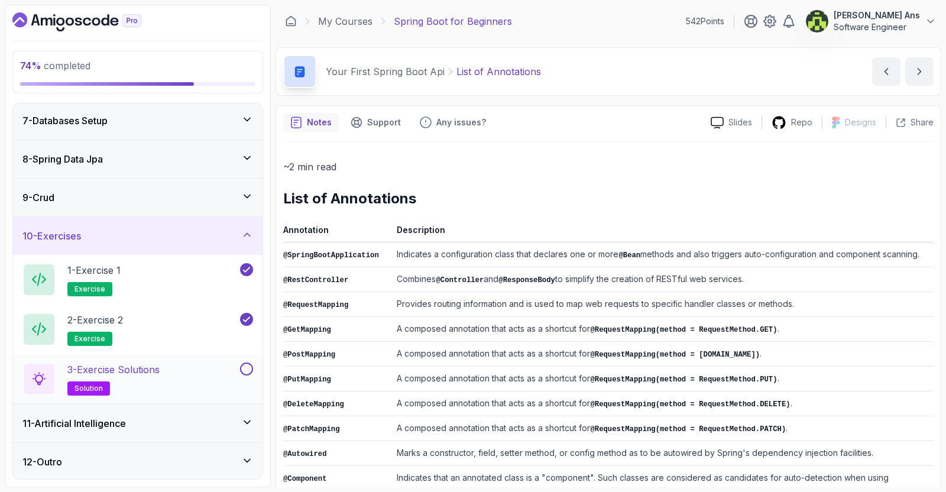
click at [251, 363] on button at bounding box center [246, 369] width 13 height 13
click at [240, 427] on div "11 - Artificial Intelligence" at bounding box center [137, 423] width 231 height 14
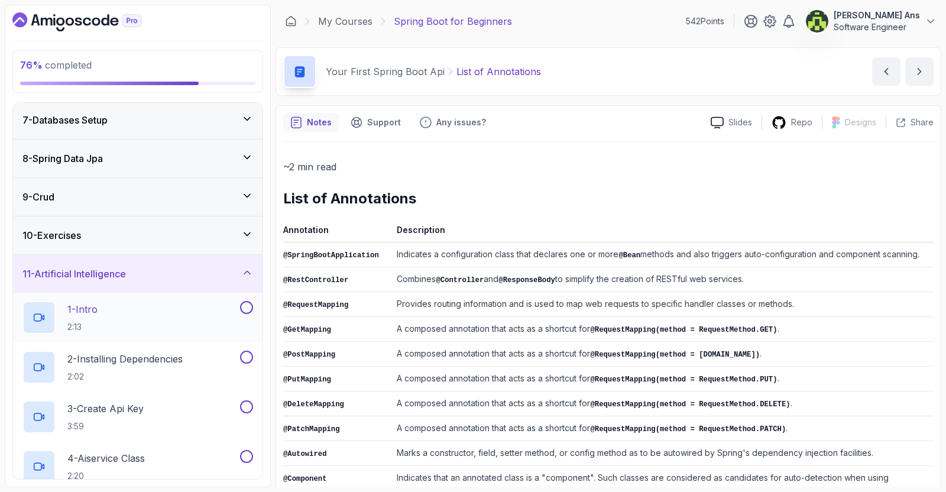
click at [201, 319] on div "1 - Intro 2:13" at bounding box center [129, 317] width 215 height 33
